Goal: Find specific page/section: Find specific page/section

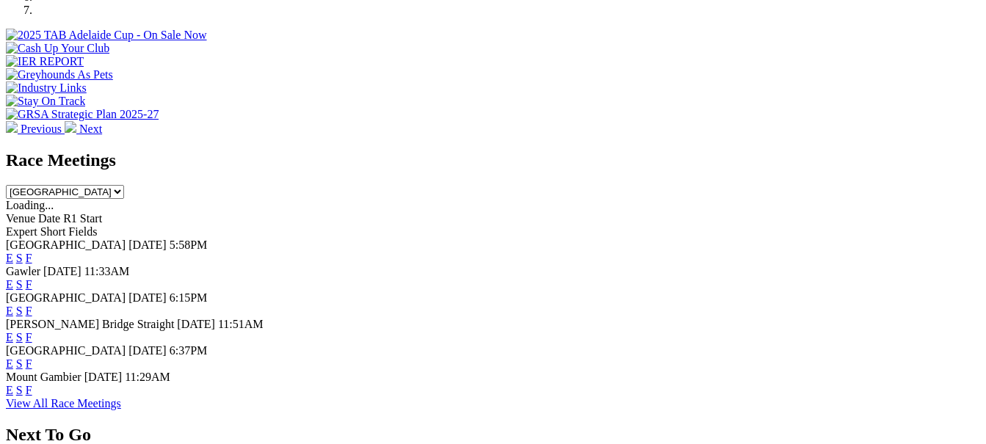
scroll to position [514, 0]
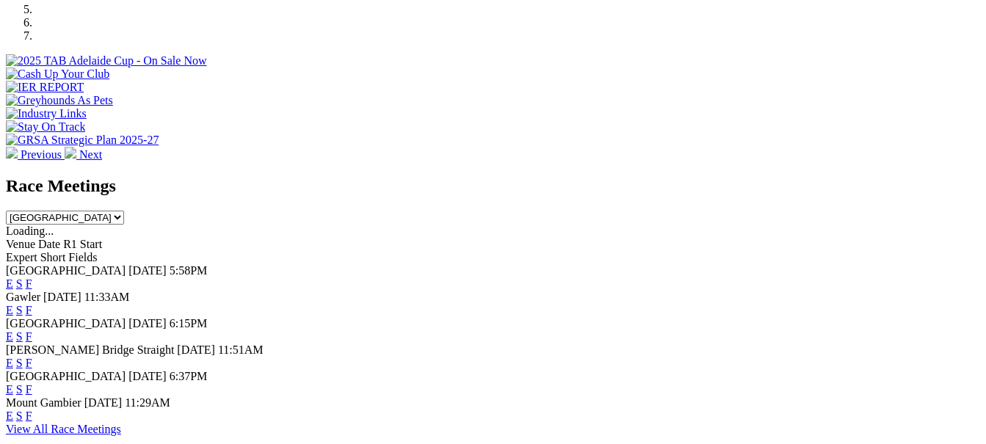
click at [32, 278] on link "F" at bounding box center [29, 284] width 7 height 12
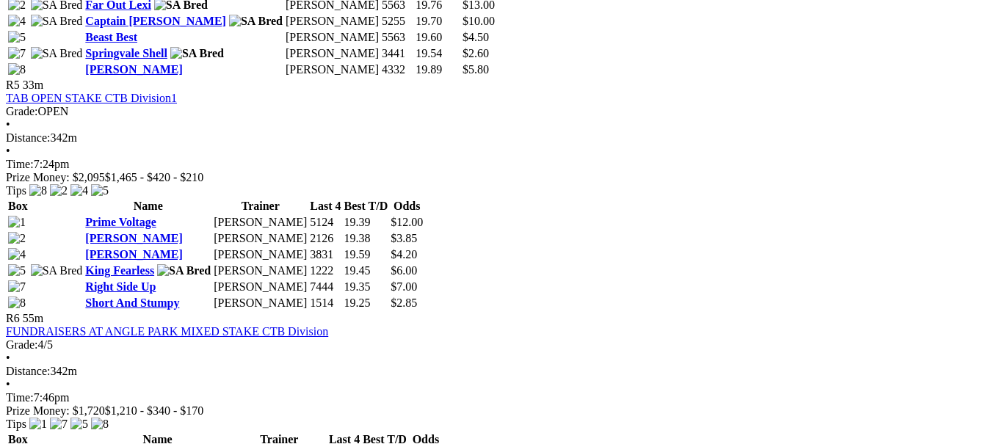
scroll to position [1543, 0]
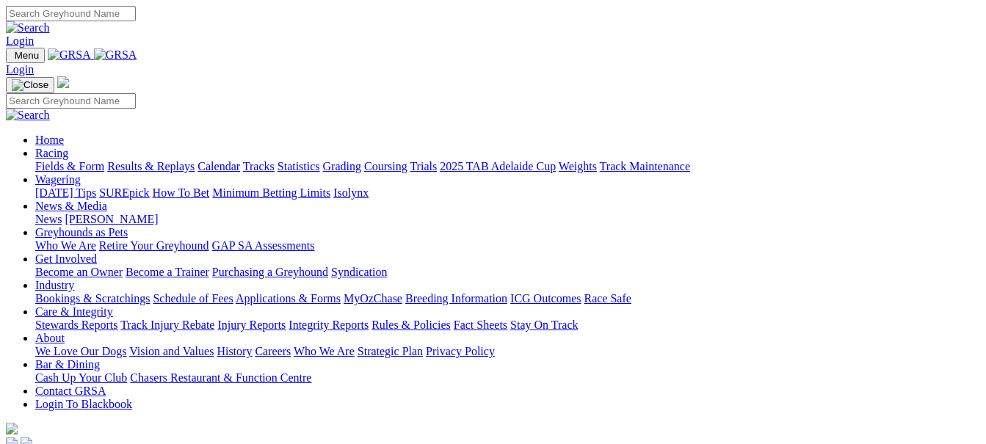
scroll to position [514, 0]
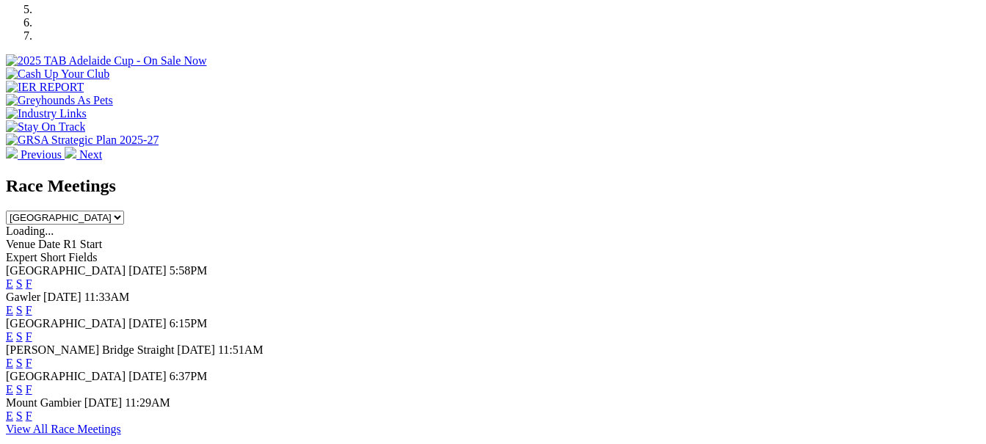
click at [32, 304] on link "F" at bounding box center [29, 310] width 7 height 12
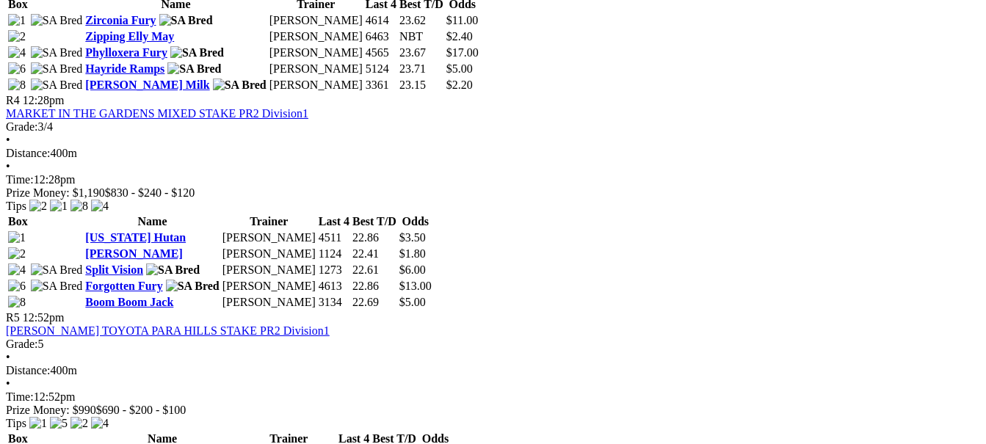
scroll to position [1322, 0]
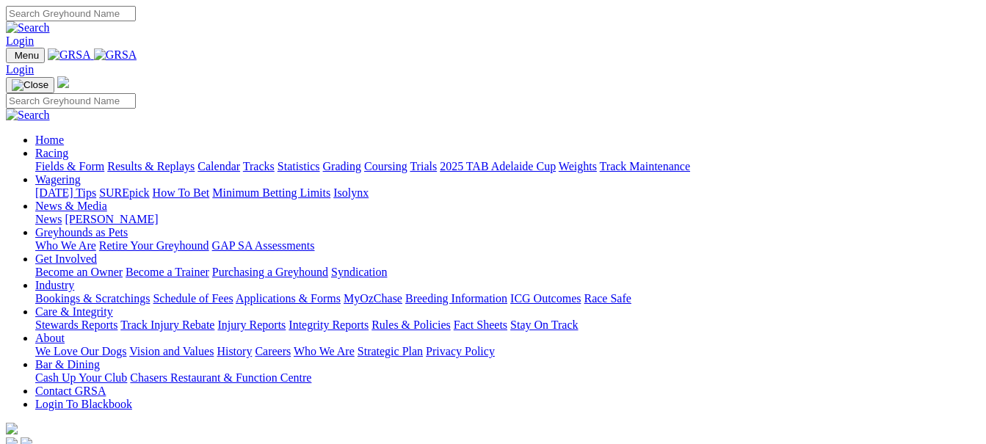
scroll to position [514, 0]
